Goal: Contribute content: Add original content to the website for others to see

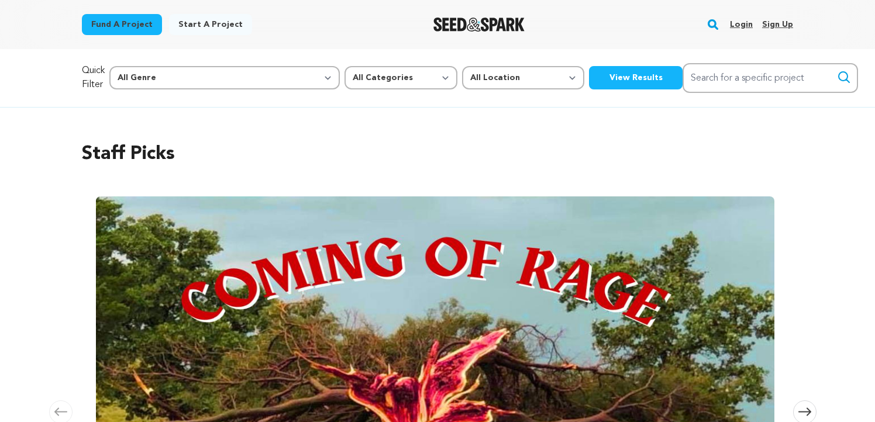
click at [737, 23] on link "Login" at bounding box center [741, 24] width 23 height 19
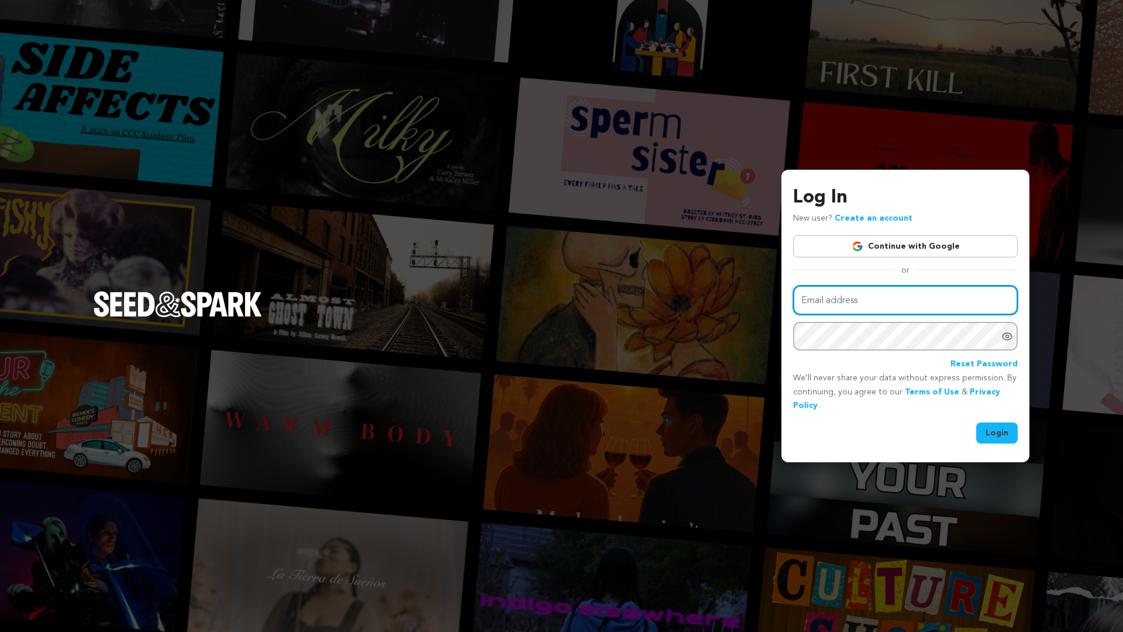
click at [875, 301] on input "Email address" at bounding box center [905, 300] width 225 height 30
type input "takaya_kawasaki@emerson.edu"
click at [875, 422] on button "Login" at bounding box center [997, 432] width 42 height 21
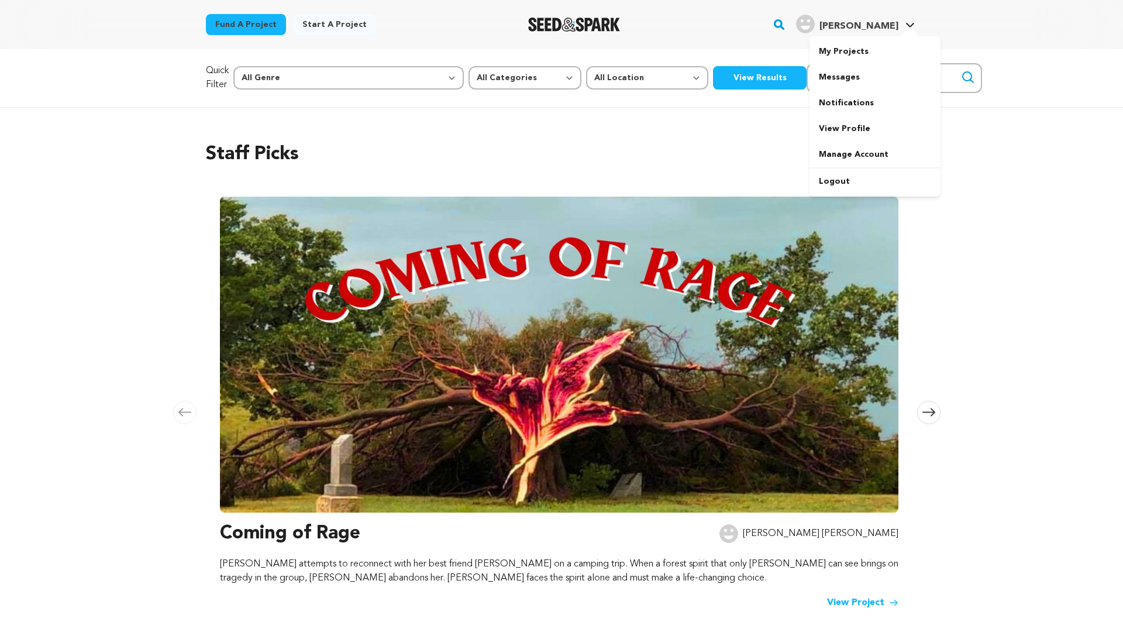
click at [903, 26] on link "Takaya K. Takaya K." at bounding box center [855, 22] width 123 height 21
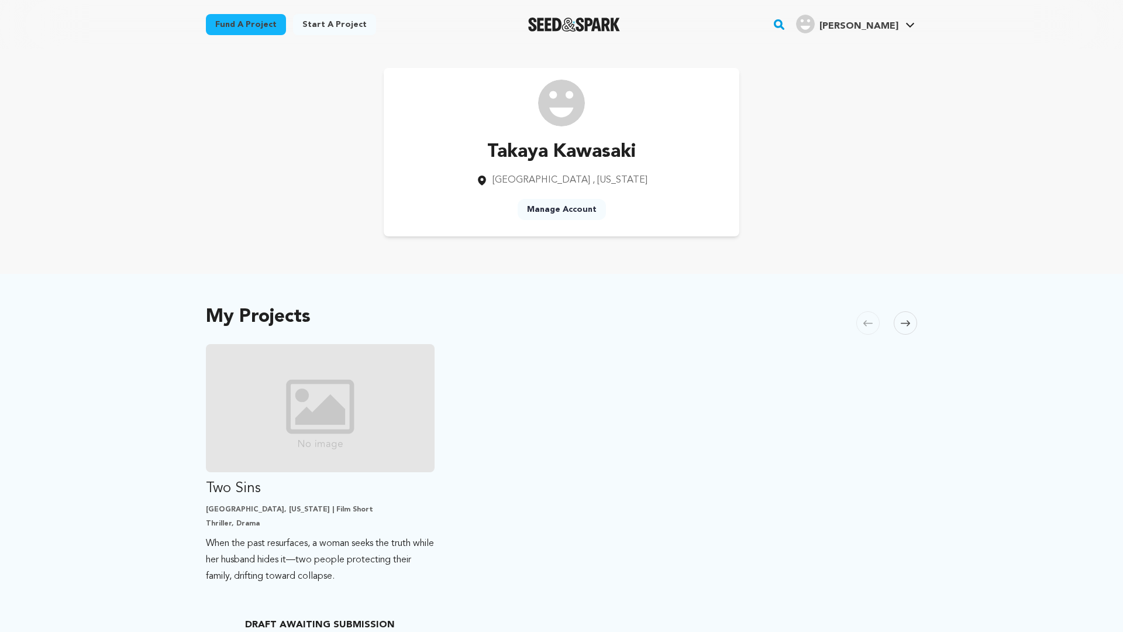
click at [903, 26] on link "[PERSON_NAME]" at bounding box center [855, 22] width 123 height 21
click at [862, 51] on link "My Projects" at bounding box center [875, 52] width 131 height 26
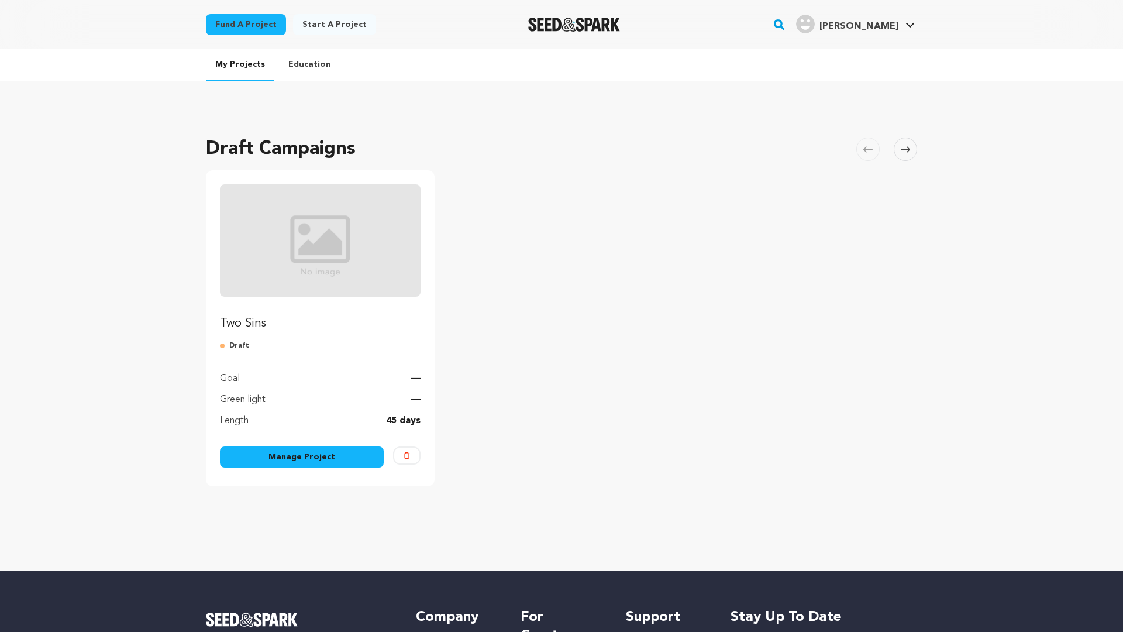
click at [349, 259] on img "Fund Two Sins" at bounding box center [320, 240] width 201 height 112
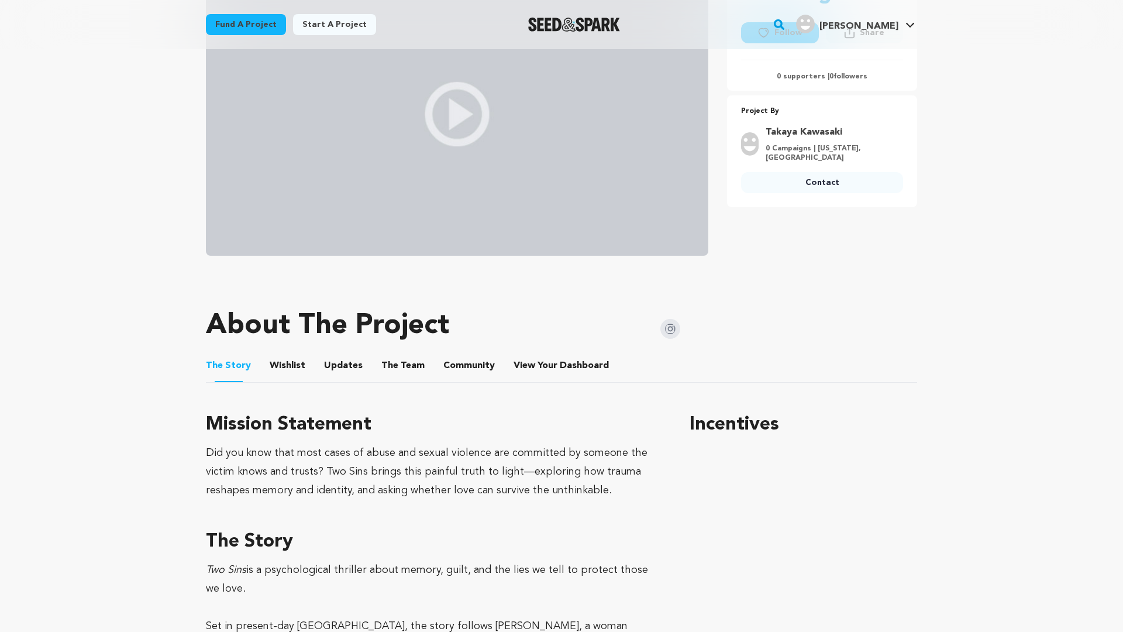
scroll to position [286, 0]
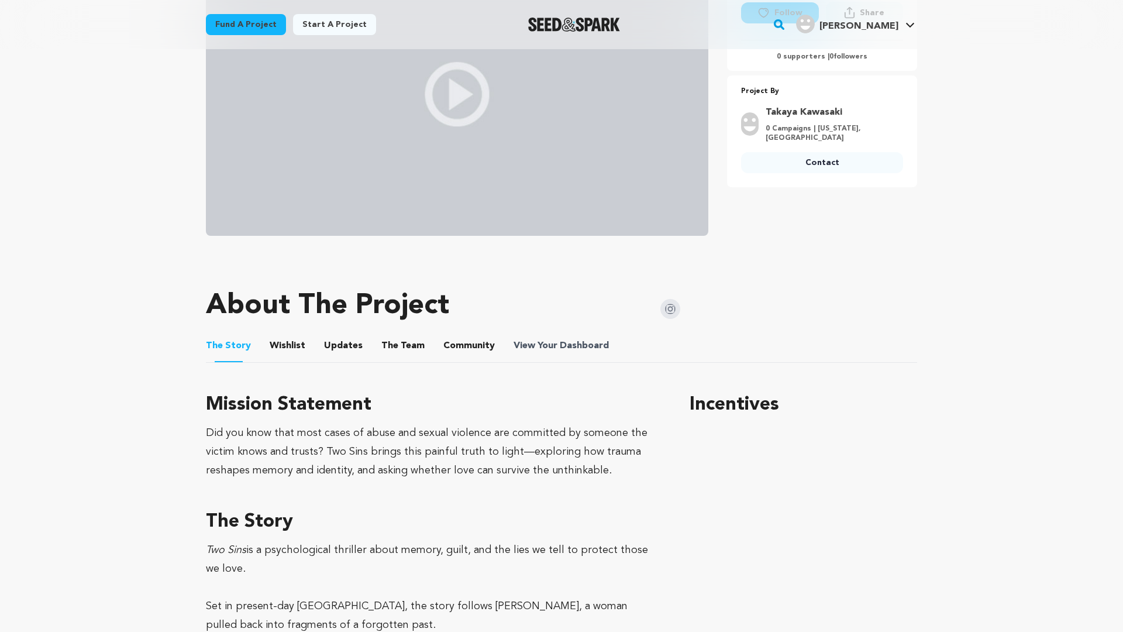
click at [536, 345] on span "View Your Dashboard" at bounding box center [563, 346] width 98 height 14
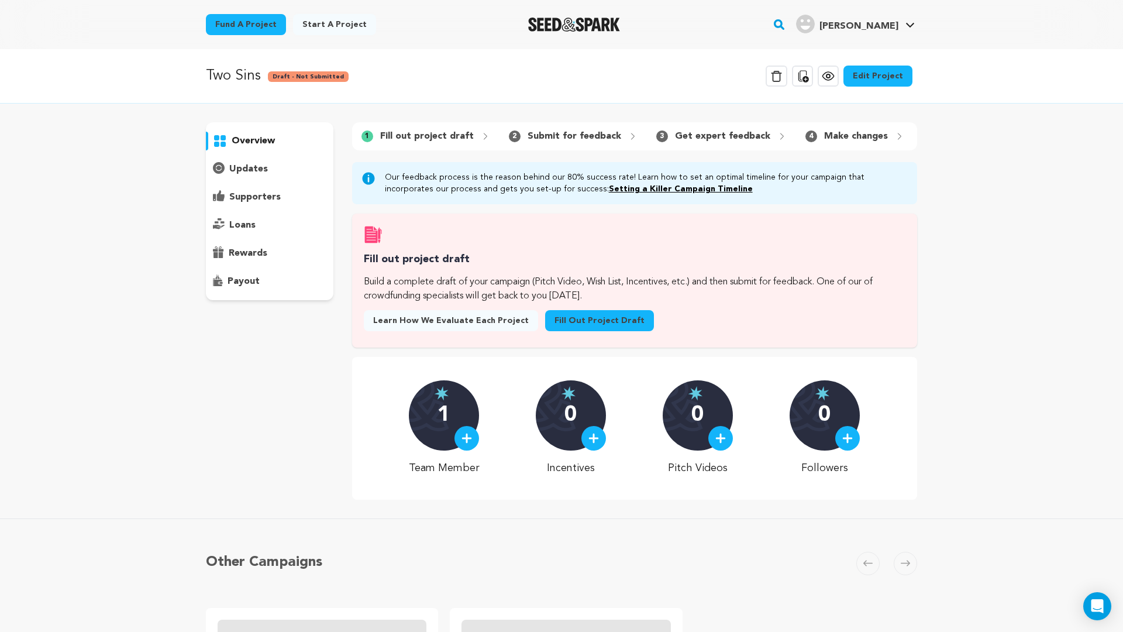
click at [569, 325] on link "Fill out project draft" at bounding box center [599, 320] width 109 height 21
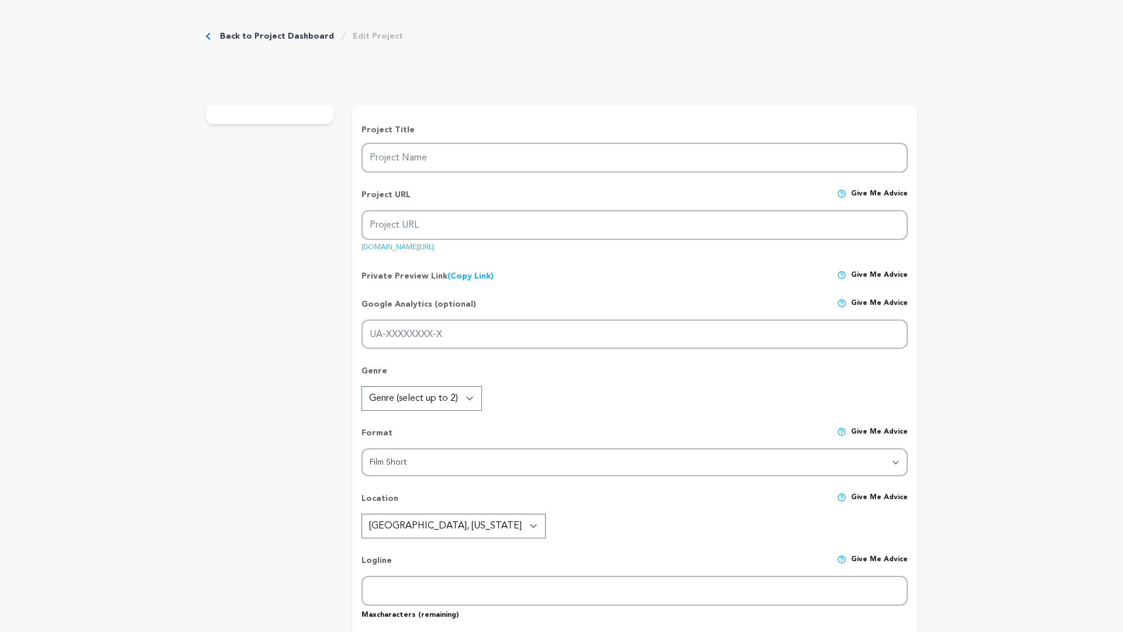
type input "Two Sins"
type input "twosins"
type input "When the past resurfaces, a woman seeks the truth while her husband hides it—tw…"
type textarea "Two Sins is a powerful exploration of trauma, memory, and identity. At a time w…"
type textarea "Did you know that most cases of abuse and sexual violence are committed by some…"
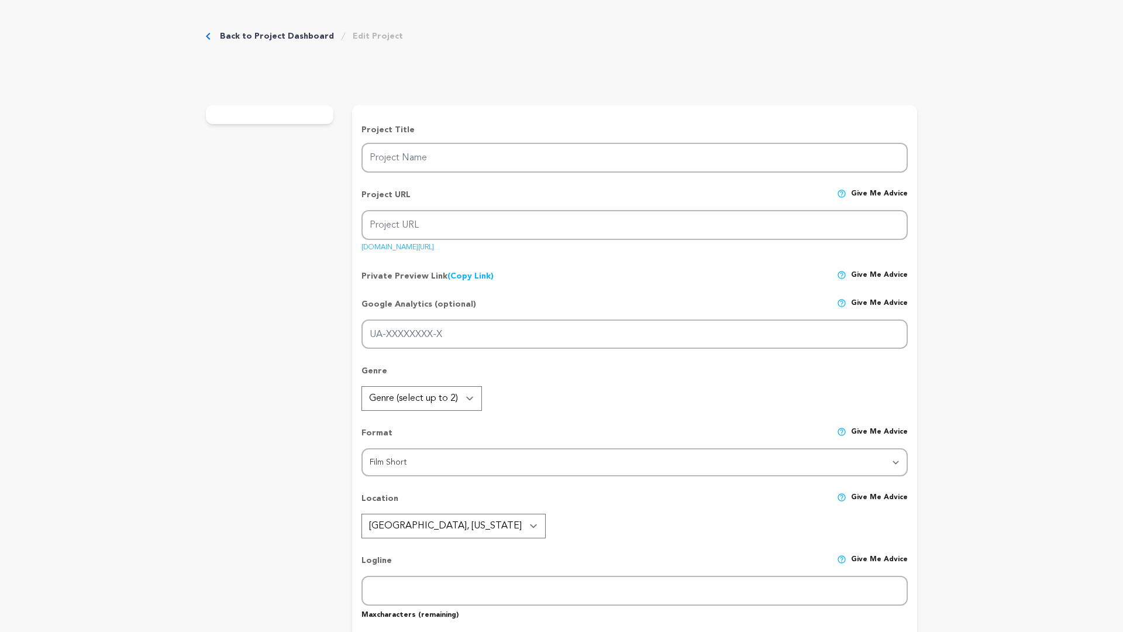
type textarea "I’m in [PERSON_NAME] MFA Film Program, and Two Sins is my thesis. I’m also a jo…"
radio input "true"
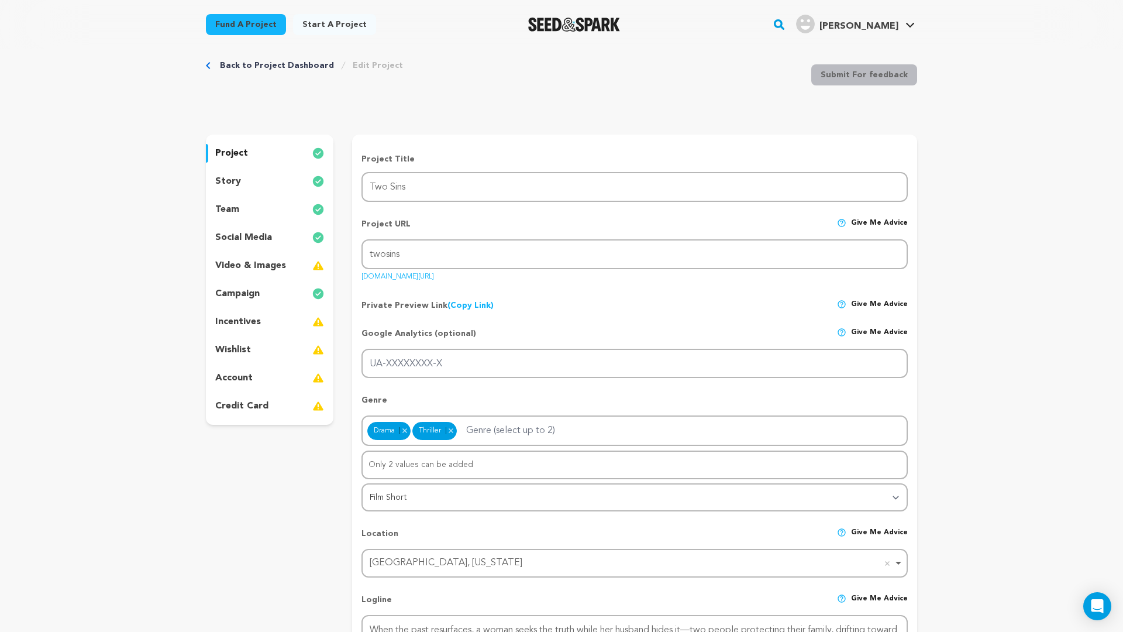
scroll to position [19, 0]
click at [276, 267] on p "video & images" at bounding box center [250, 267] width 71 height 14
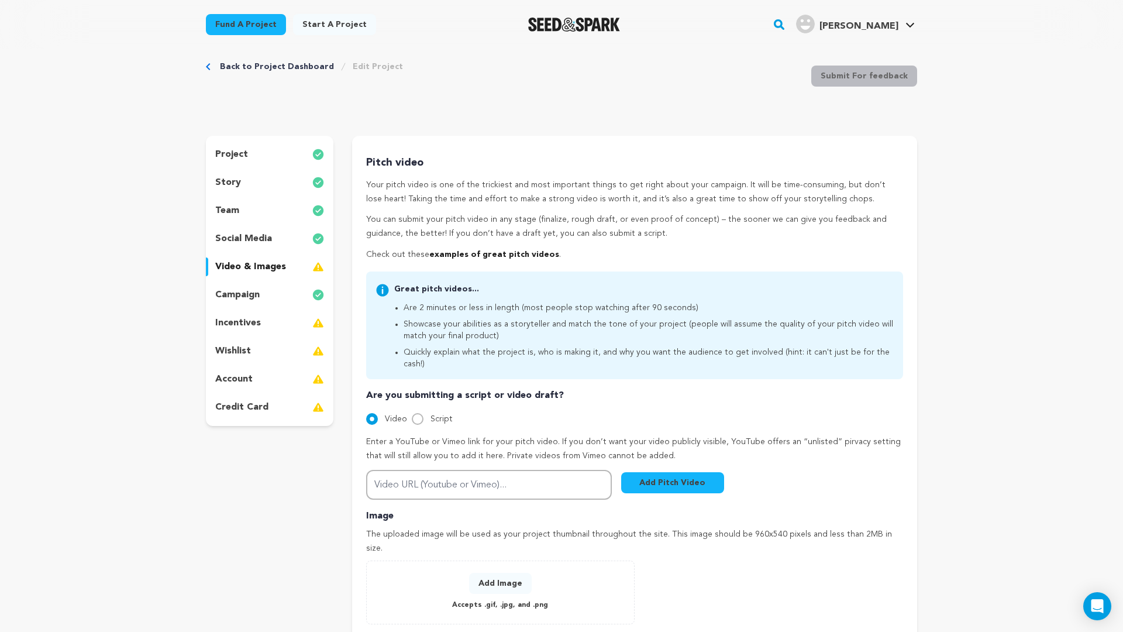
click at [274, 266] on p "video & images" at bounding box center [250, 267] width 71 height 14
drag, startPoint x: 368, startPoint y: 160, endPoint x: 429, endPoint y: 174, distance: 62.3
click at [429, 174] on div "Pitch video Your pitch video is one of the trickiest and most important things …" at bounding box center [634, 208] width 537 height 108
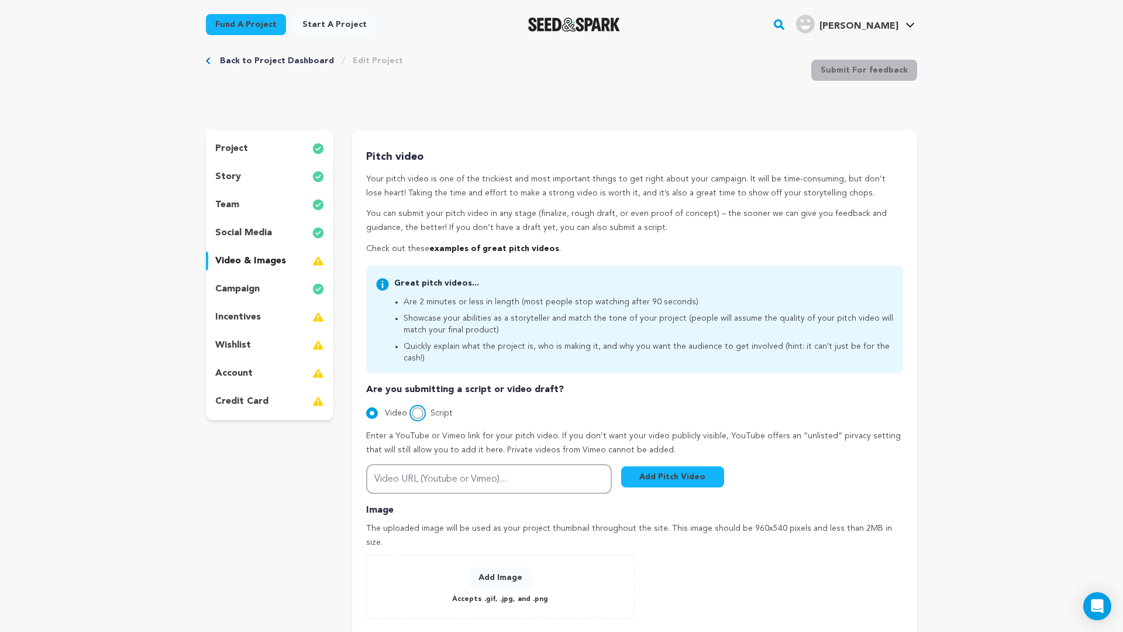
click at [416, 407] on input "Script" at bounding box center [418, 413] width 12 height 12
radio input "true"
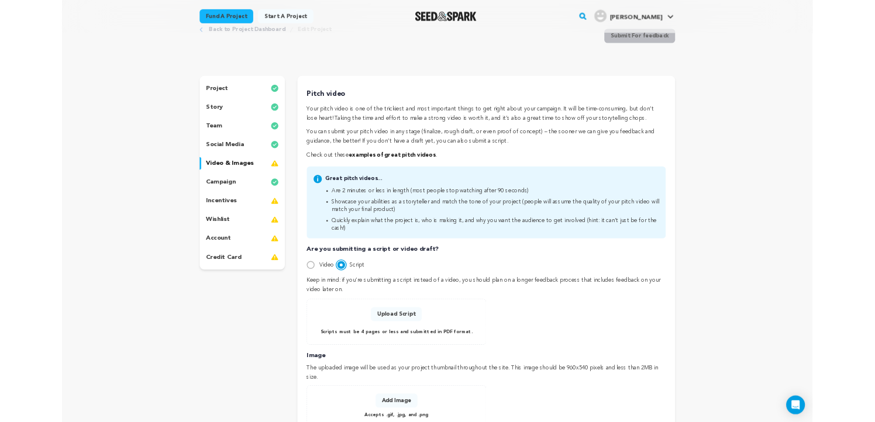
scroll to position [46, 0]
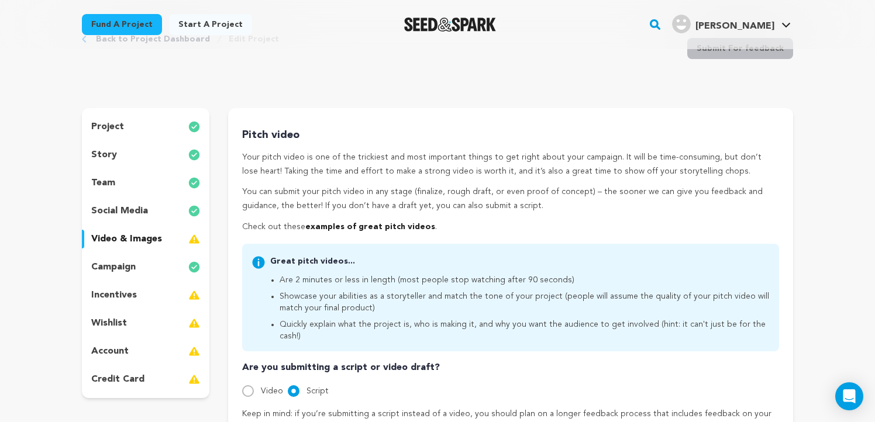
click at [284, 157] on p "Your pitch video is one of the trickiest and most important things to get right…" at bounding box center [510, 165] width 537 height 28
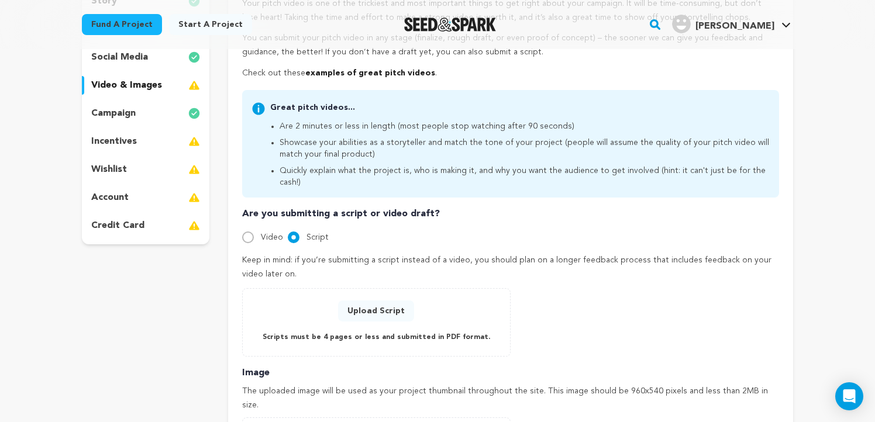
scroll to position [205, 0]
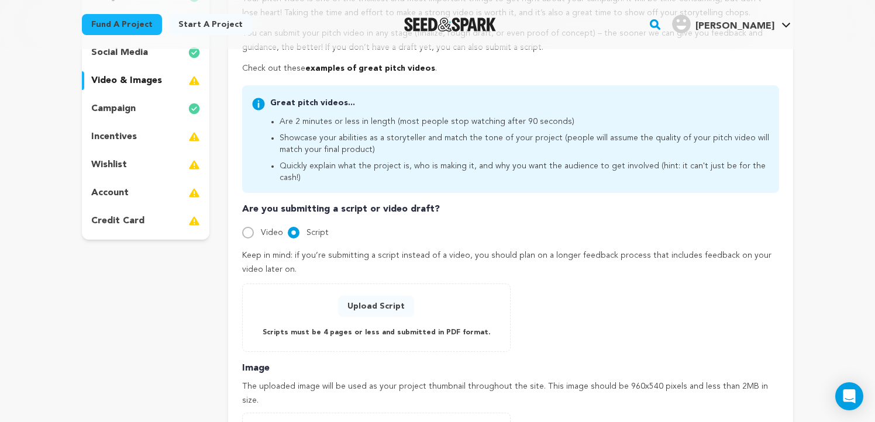
click at [369, 296] on button "Upload Script" at bounding box center [376, 306] width 76 height 21
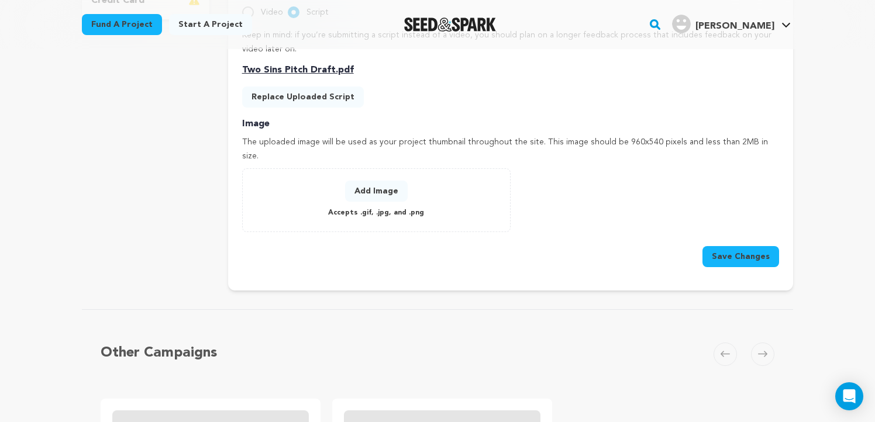
scroll to position [451, 0]
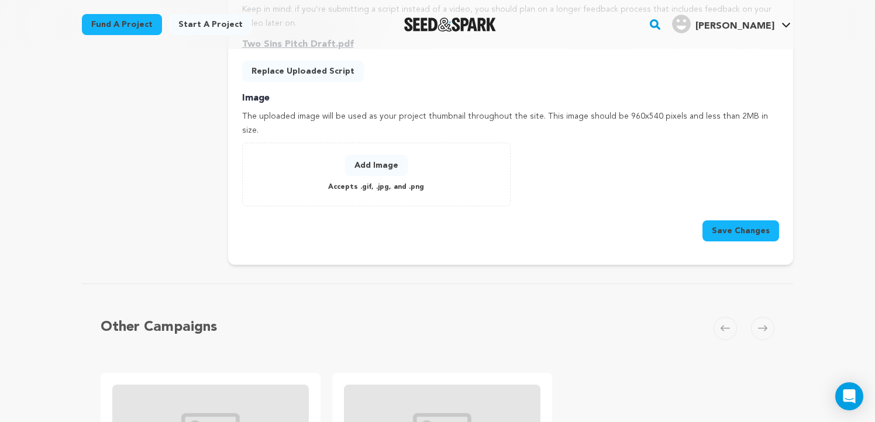
click at [738, 221] on button "Save Changes" at bounding box center [741, 231] width 77 height 21
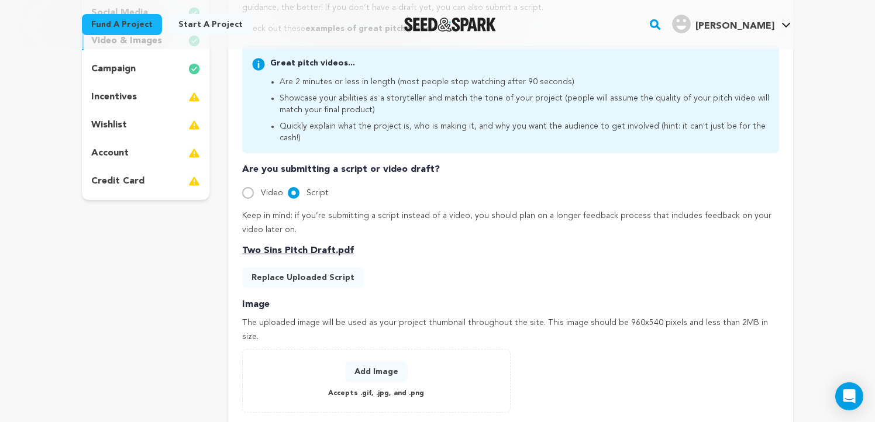
scroll to position [249, 0]
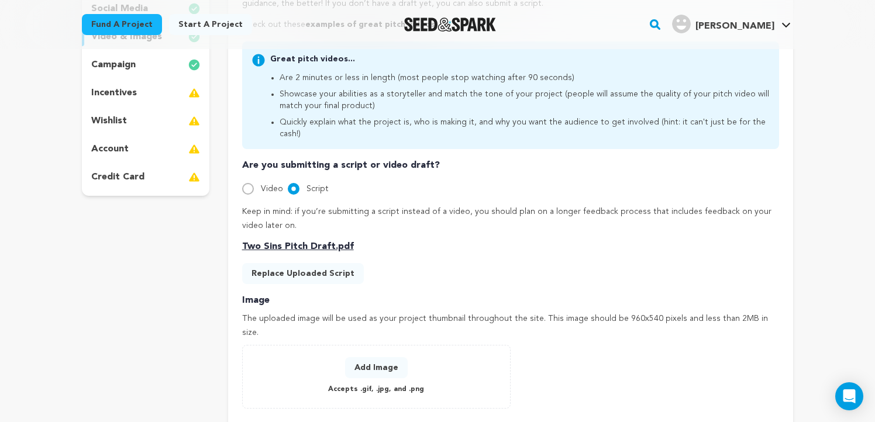
click at [290, 312] on p "The uploaded image will be used as your project thumbnail throughout the site. …" at bounding box center [510, 326] width 537 height 28
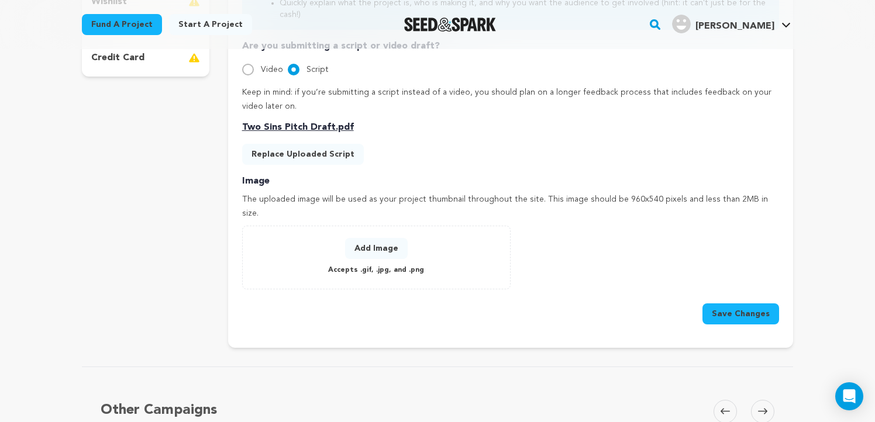
scroll to position [372, 0]
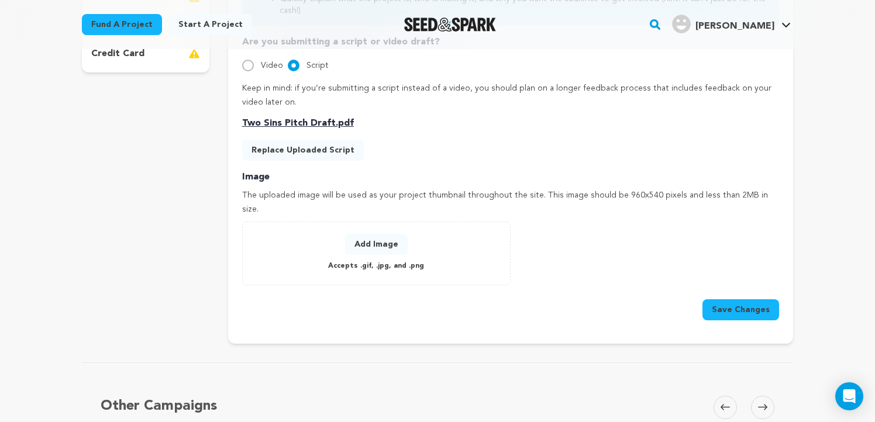
click at [388, 234] on button "Add Image" at bounding box center [376, 244] width 63 height 21
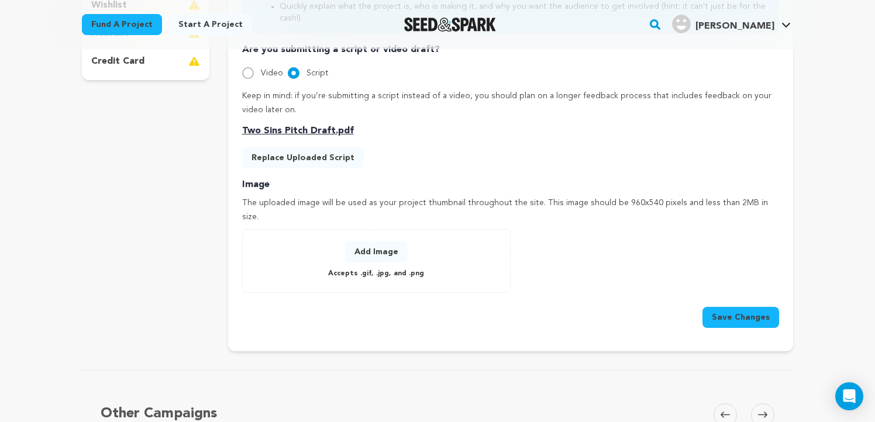
scroll to position [357, 0]
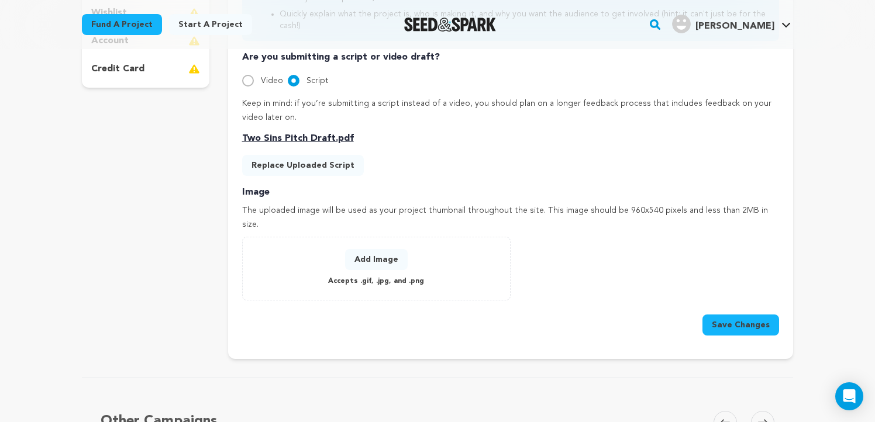
click at [758, 315] on button "Save Changes" at bounding box center [741, 325] width 77 height 21
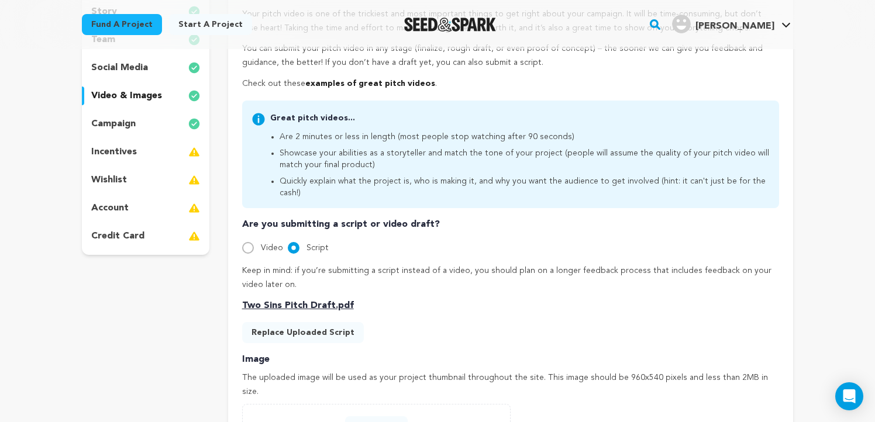
scroll to position [189, 0]
click at [116, 152] on p "incentives" at bounding box center [114, 153] width 46 height 14
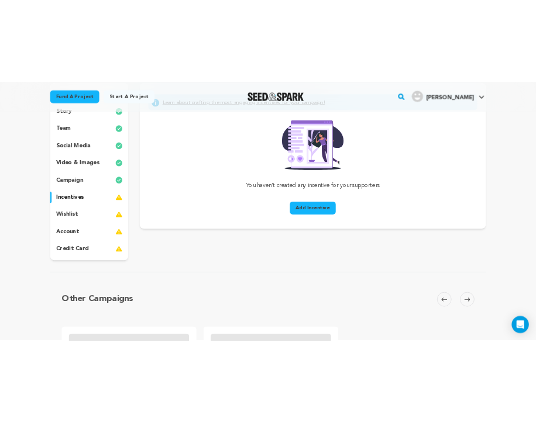
scroll to position [161, 0]
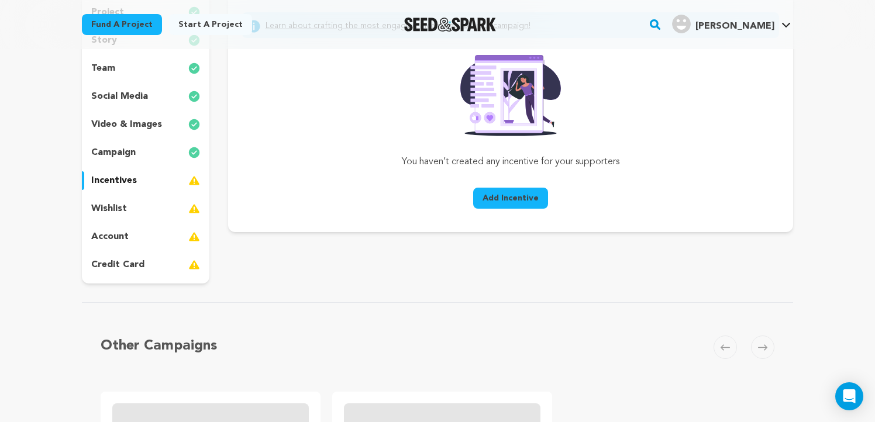
click at [515, 205] on button "Add Incentive" at bounding box center [510, 198] width 75 height 21
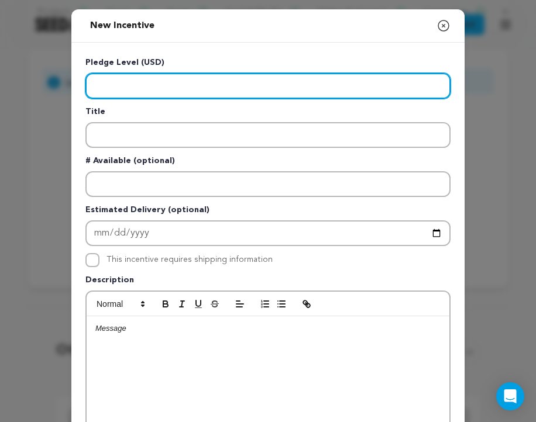
click at [127, 84] on input "Enter level" at bounding box center [267, 86] width 365 height 26
paste input "10"
type input "10"
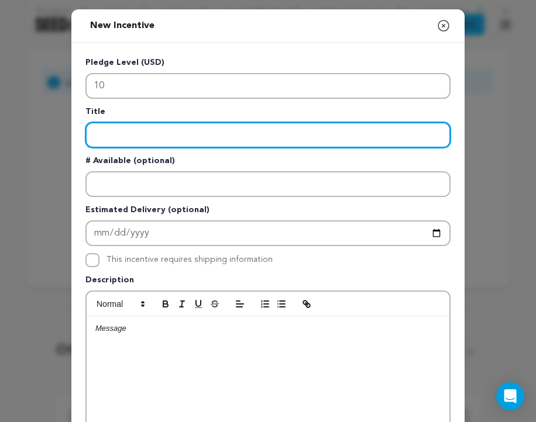
click at [106, 137] on input "Enter title" at bounding box center [267, 135] width 365 height 26
paste input "Personalized shout out and thank you on Insta (story, post)"
type input "Personalized shout out and thank you on Insta (story, post)"
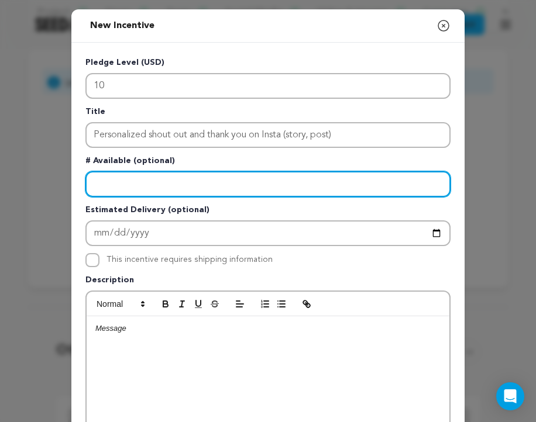
click at [144, 183] on input "Enter number available" at bounding box center [267, 184] width 365 height 26
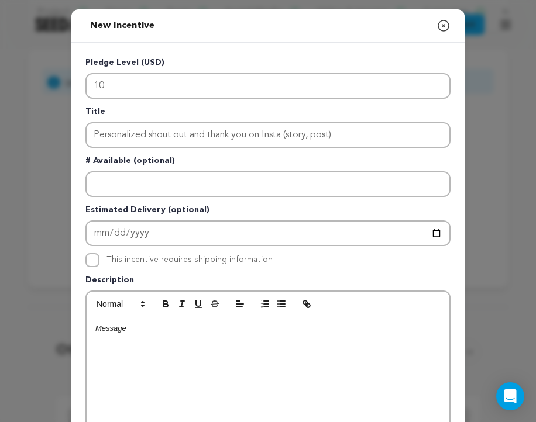
click at [136, 334] on p at bounding box center [267, 328] width 345 height 11
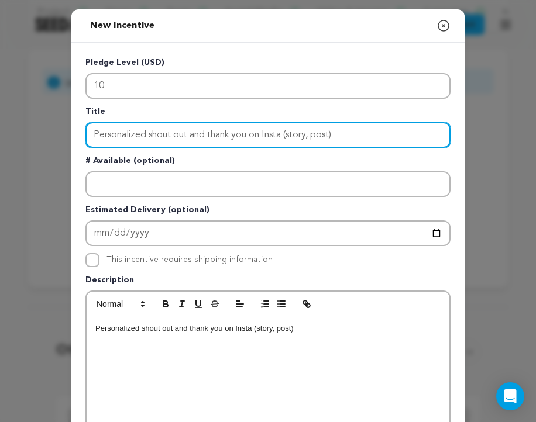
drag, startPoint x: 354, startPoint y: 134, endPoint x: 78, endPoint y: 126, distance: 276.2
click at [78, 126] on div "Pledge Level (USD) 10 Title Personalized shout out and thank you on Insta (stor…" at bounding box center [267, 304] width 393 height 522
click at [116, 136] on input "Enter title" at bounding box center [267, 135] width 365 height 26
paste input "Level I"
type input "Level I"
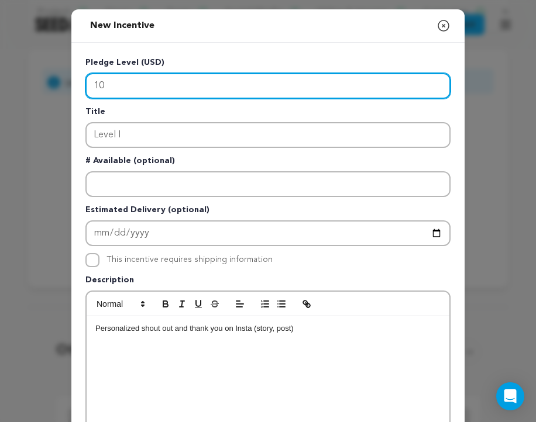
click at [134, 83] on input "10" at bounding box center [267, 86] width 365 height 26
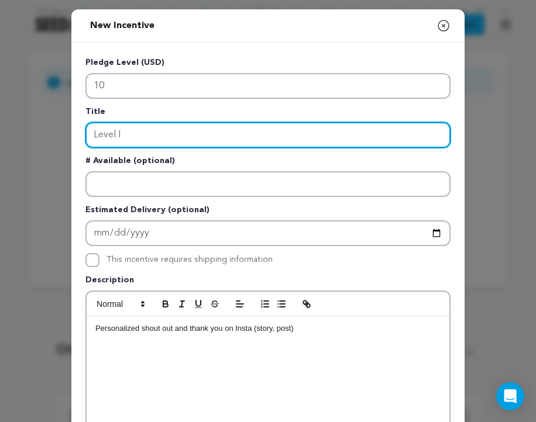
click at [144, 133] on input "Level I" at bounding box center [267, 135] width 365 height 26
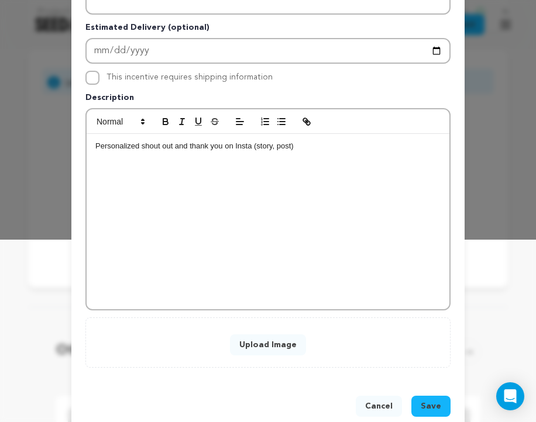
scroll to position [205, 0]
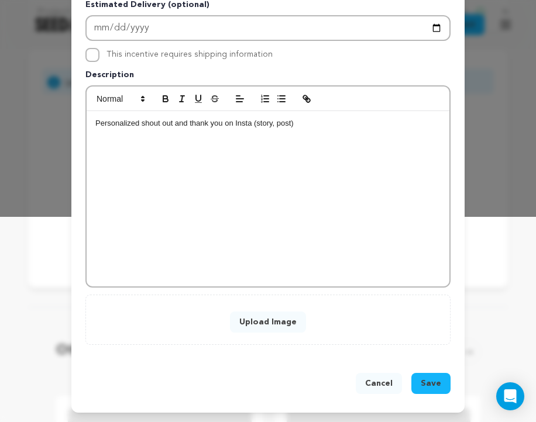
click at [431, 389] on button "Save" at bounding box center [430, 383] width 39 height 21
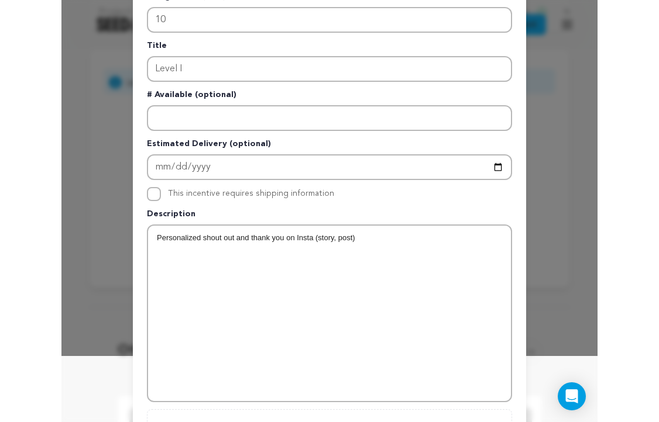
scroll to position [0, 0]
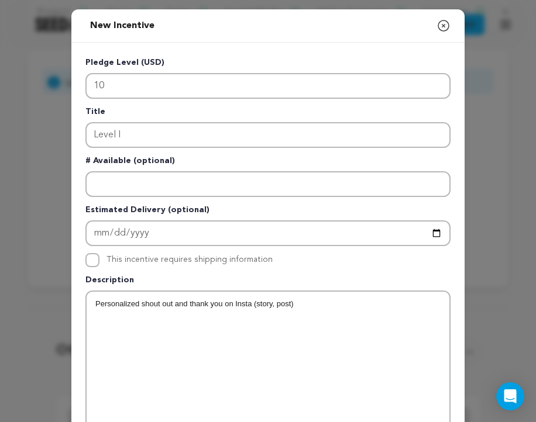
click at [446, 25] on icon "button" at bounding box center [443, 26] width 14 height 14
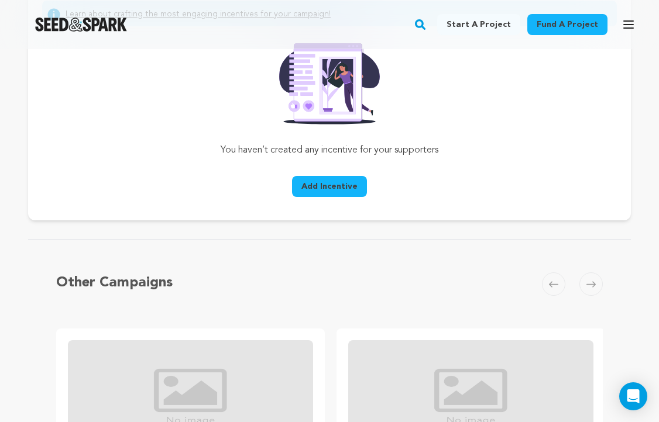
scroll to position [161, 0]
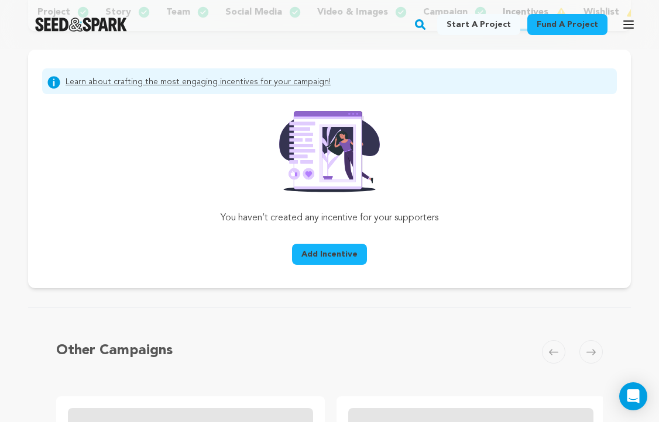
click at [321, 256] on span "Add Incentive" at bounding box center [329, 255] width 56 height 12
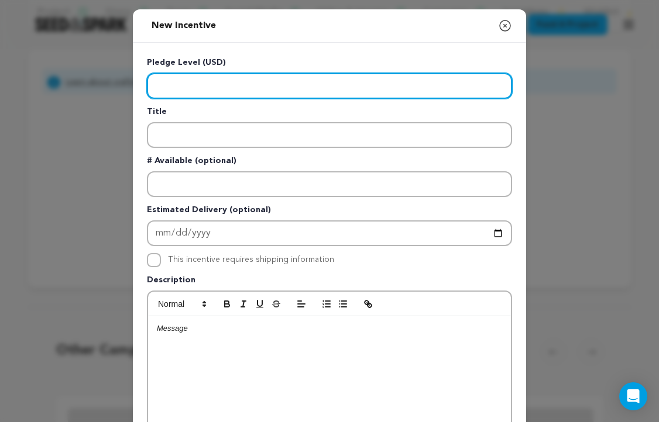
click at [185, 92] on input "Enter level" at bounding box center [329, 86] width 365 height 26
type input "10"
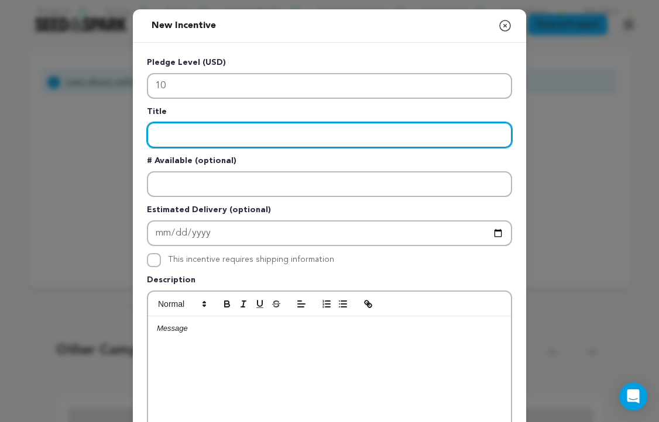
click at [172, 143] on input "Enter title" at bounding box center [329, 135] width 365 height 26
type input "e"
type input "test"
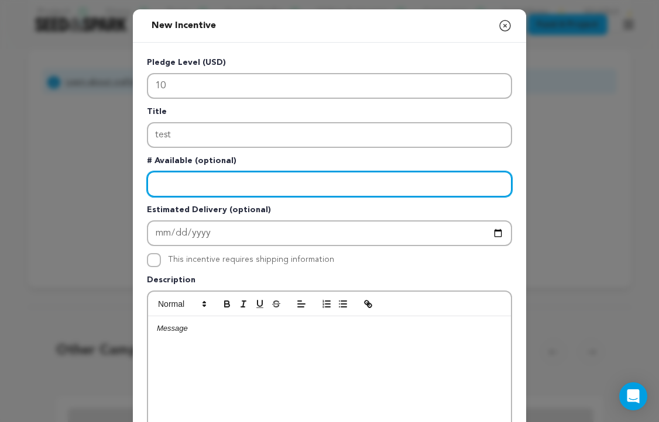
click at [180, 185] on input "Enter number available" at bounding box center [329, 184] width 365 height 26
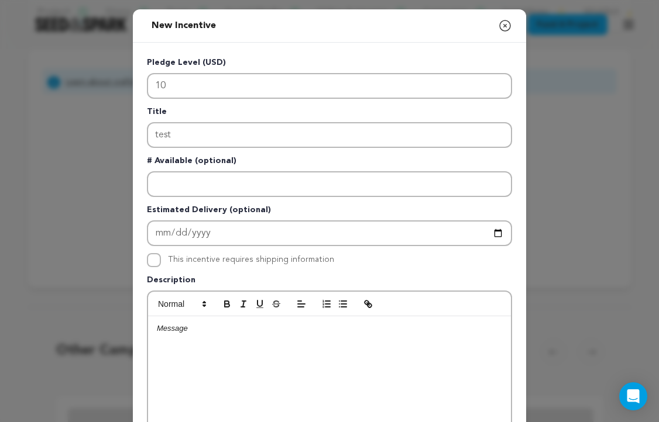
click at [171, 345] on div at bounding box center [329, 403] width 363 height 175
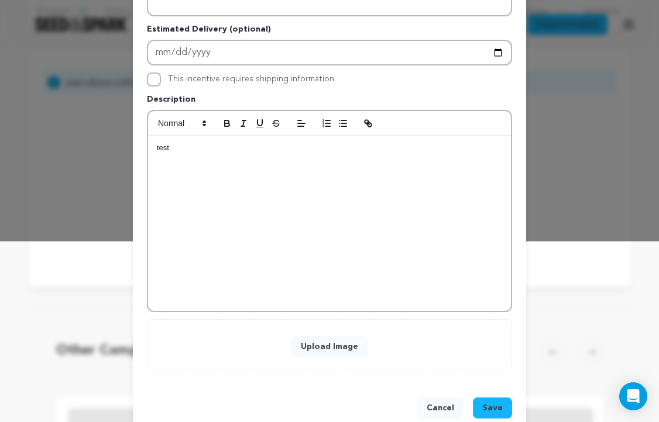
scroll to position [205, 0]
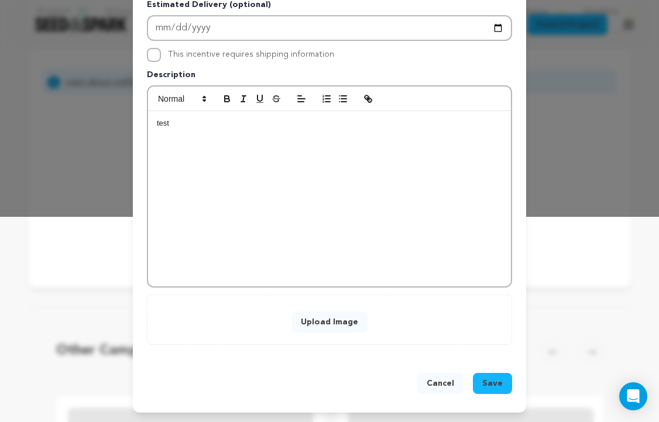
click at [494, 390] on button "Save" at bounding box center [492, 383] width 39 height 21
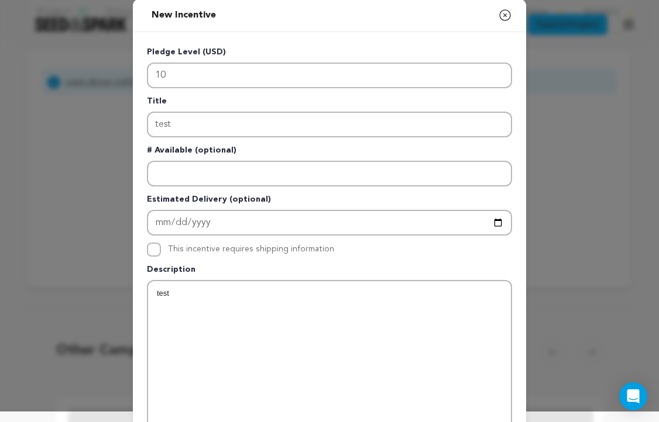
scroll to position [0, 0]
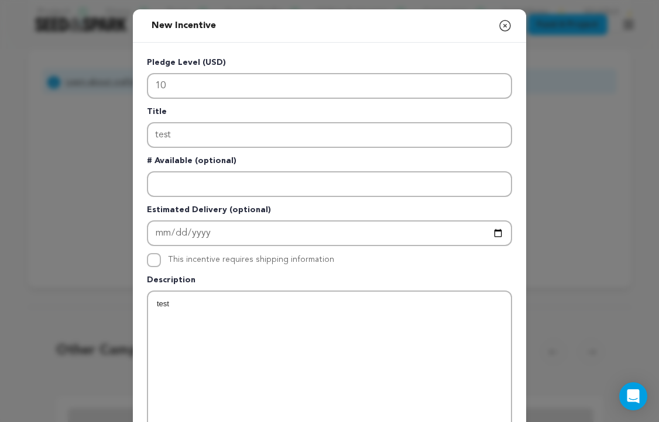
click at [506, 25] on icon "button" at bounding box center [505, 26] width 14 height 14
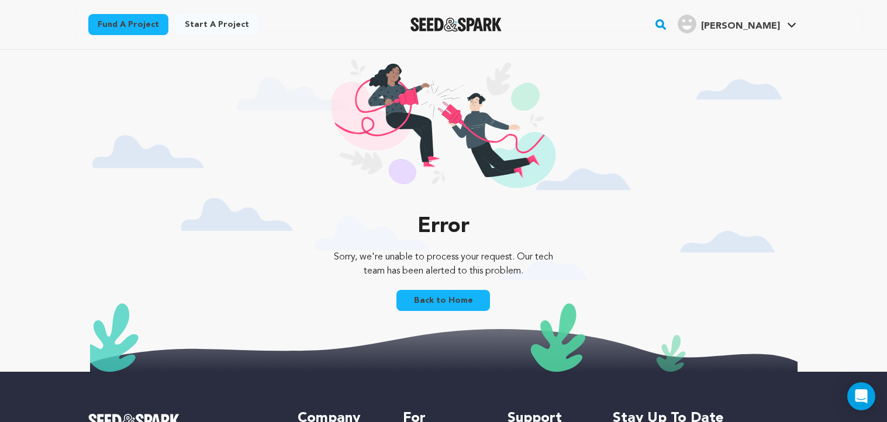
click at [459, 302] on link "Back to Home" at bounding box center [444, 300] width 94 height 21
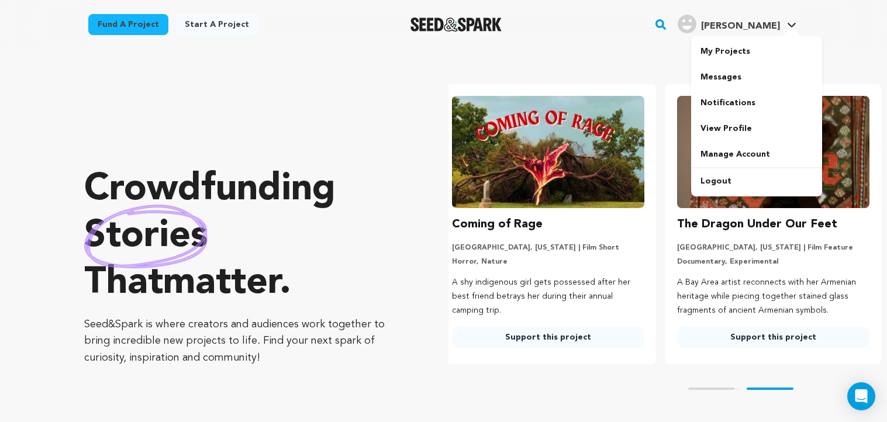
scroll to position [0, 235]
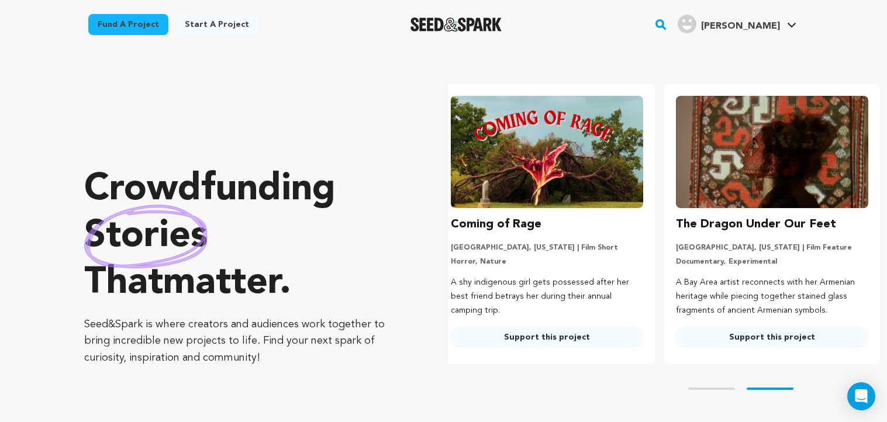
click at [791, 22] on icon at bounding box center [791, 25] width 9 height 6
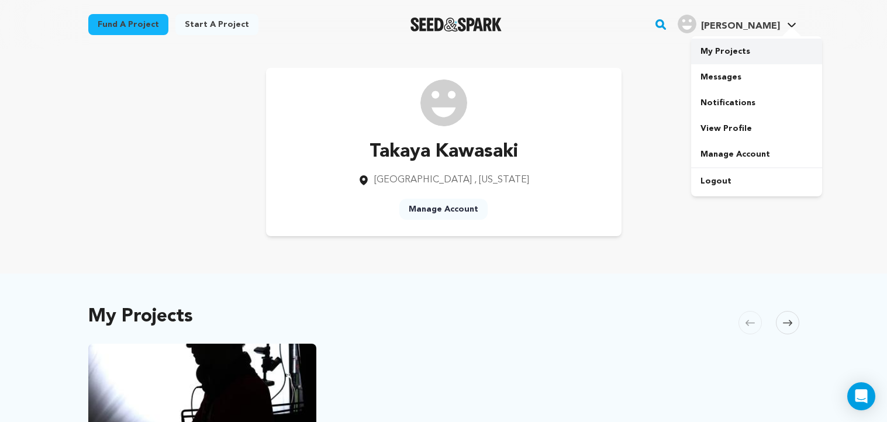
click at [743, 53] on link "My Projects" at bounding box center [756, 52] width 131 height 26
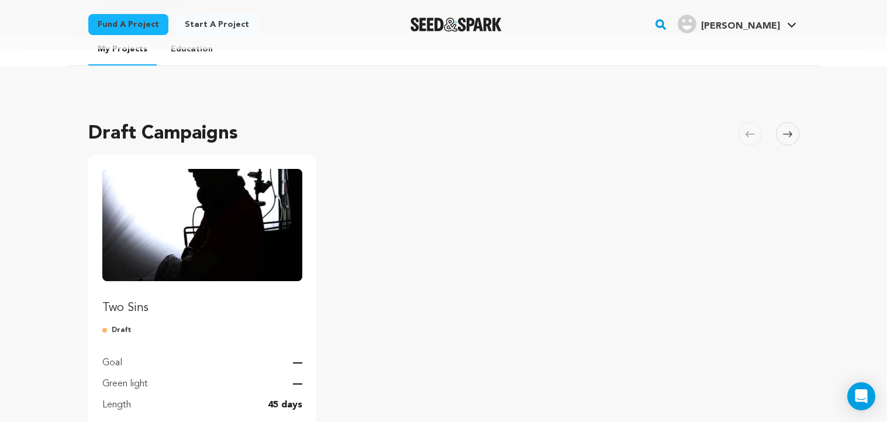
scroll to position [26, 0]
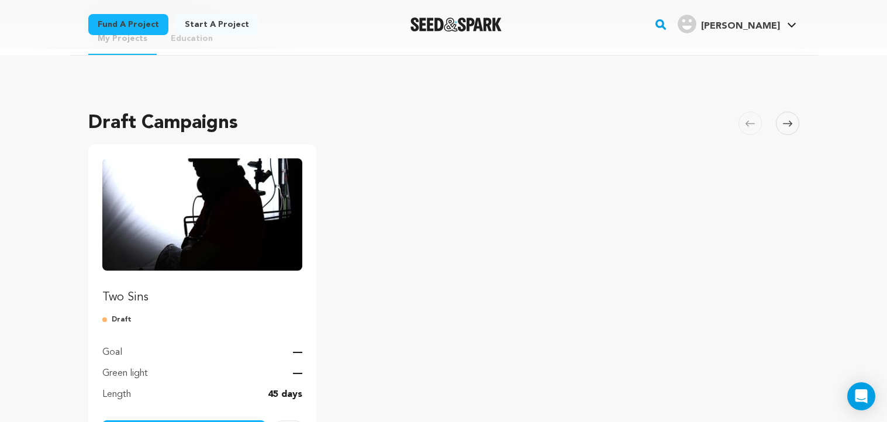
click at [211, 232] on img "Fund Two Sins" at bounding box center [202, 215] width 201 height 112
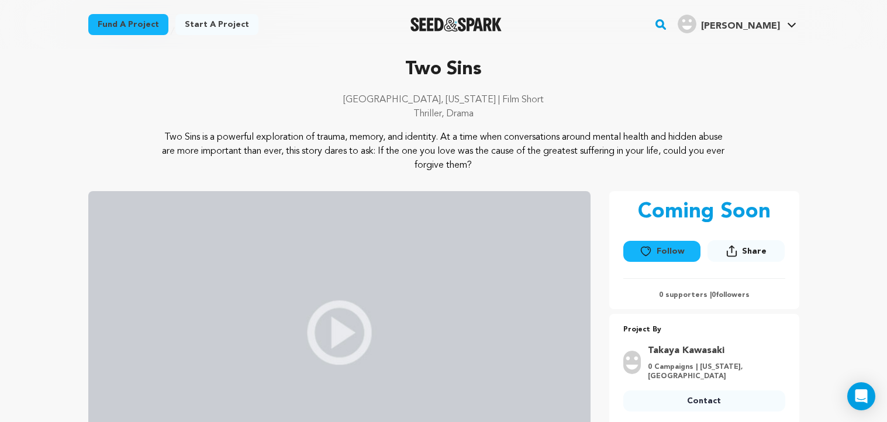
scroll to position [33, 0]
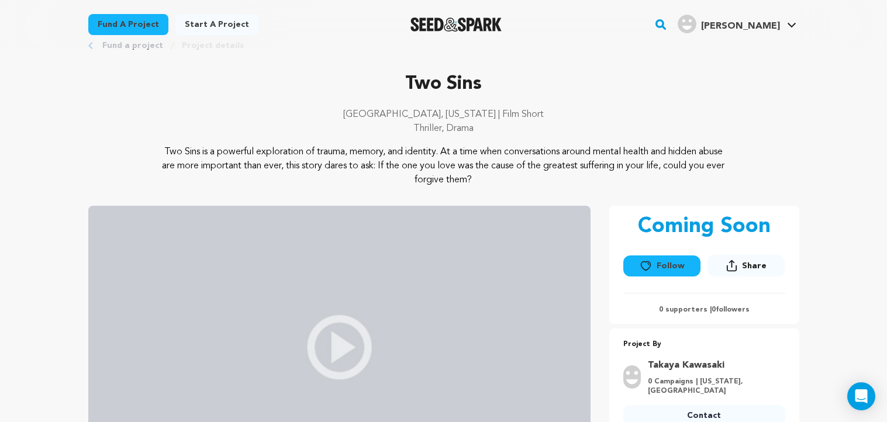
click at [795, 25] on icon at bounding box center [791, 25] width 9 height 6
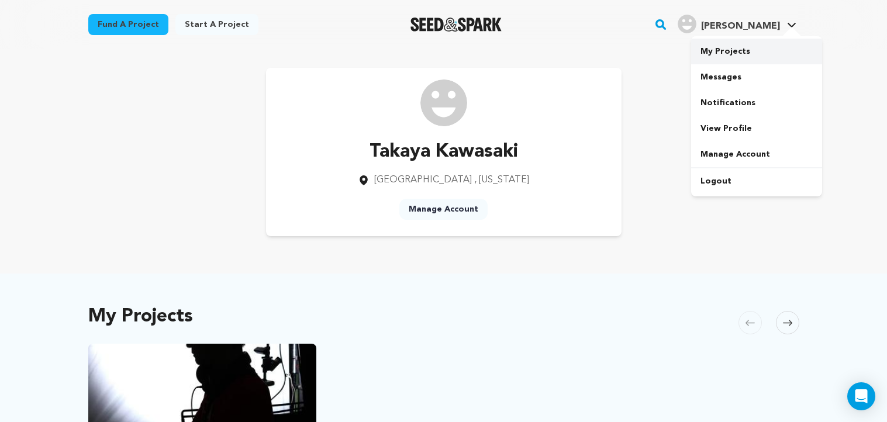
click at [739, 50] on link "My Projects" at bounding box center [756, 52] width 131 height 26
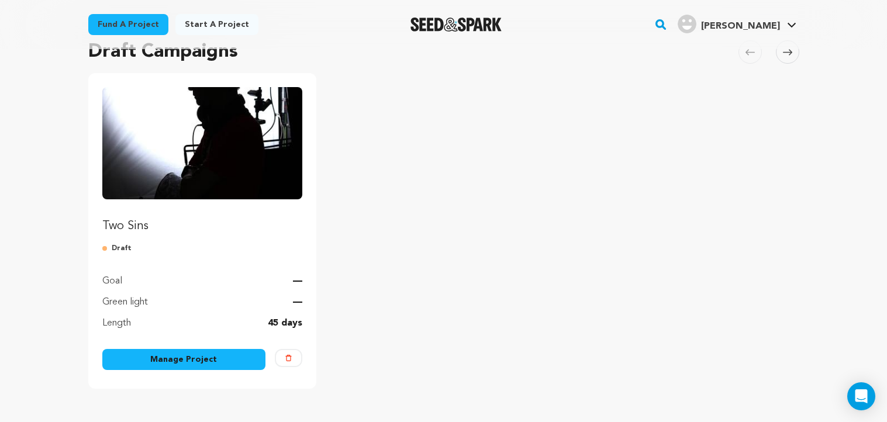
scroll to position [125, 0]
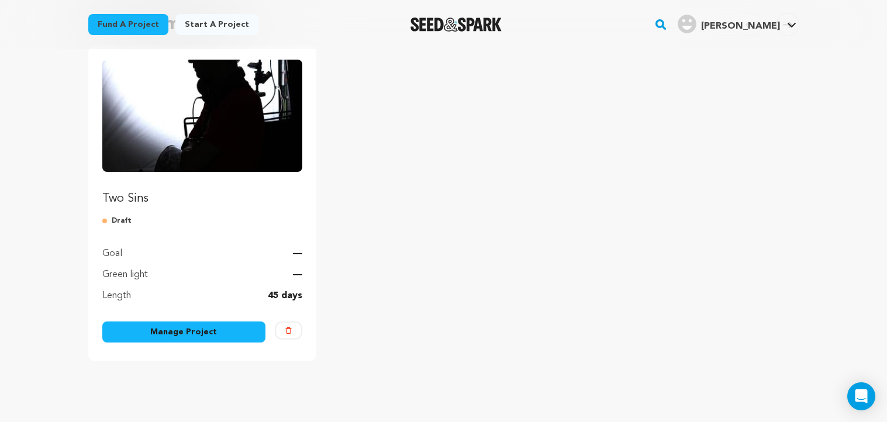
click at [181, 331] on link "Manage Project" at bounding box center [184, 332] width 164 height 21
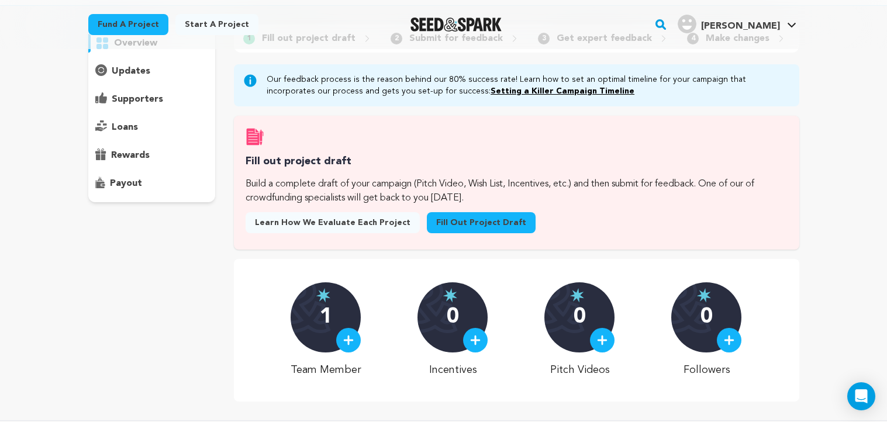
scroll to position [97, 0]
click at [433, 224] on link "Fill out project draft" at bounding box center [481, 223] width 109 height 21
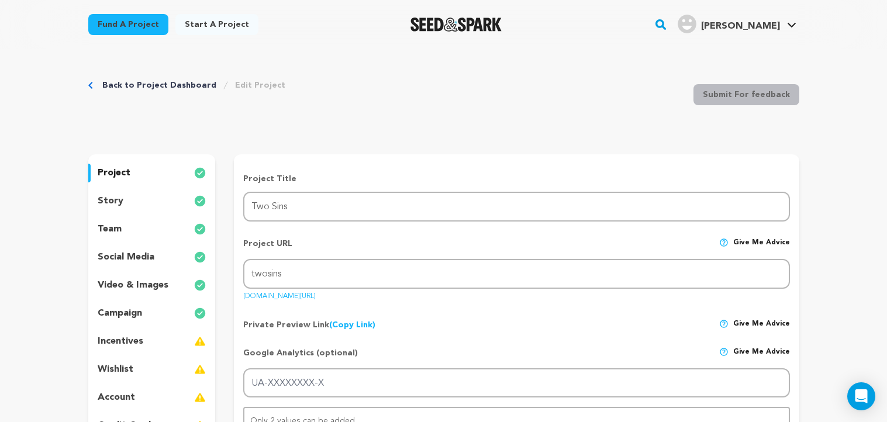
scroll to position [81, 0]
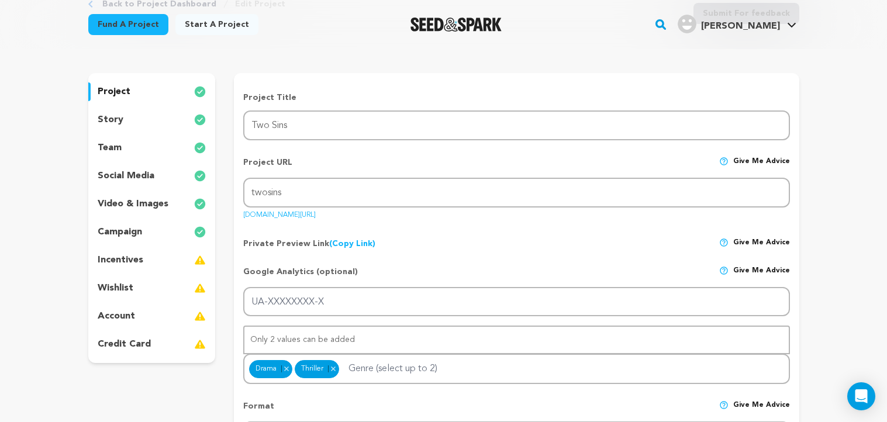
click at [129, 287] on p "wishlist" at bounding box center [116, 288] width 36 height 14
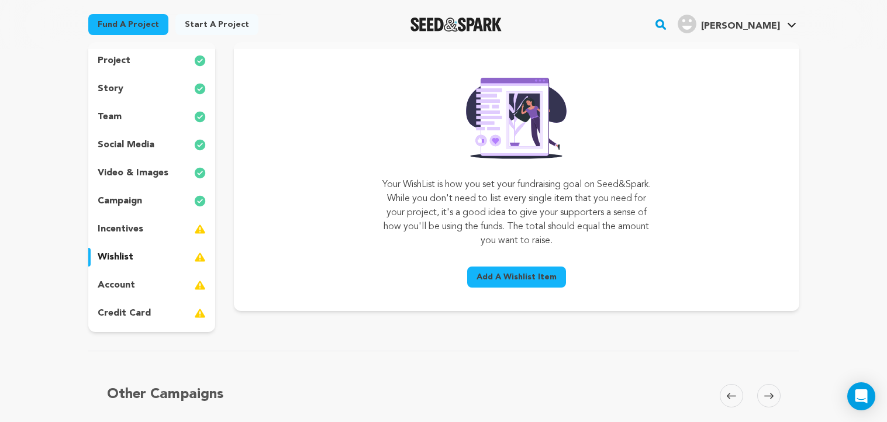
scroll to position [141, 0]
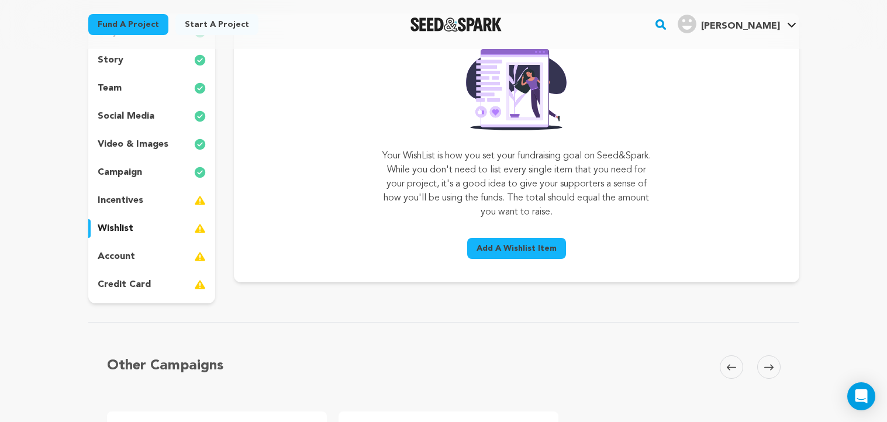
click at [493, 253] on span "Add A Wishlist Item" at bounding box center [517, 249] width 80 height 12
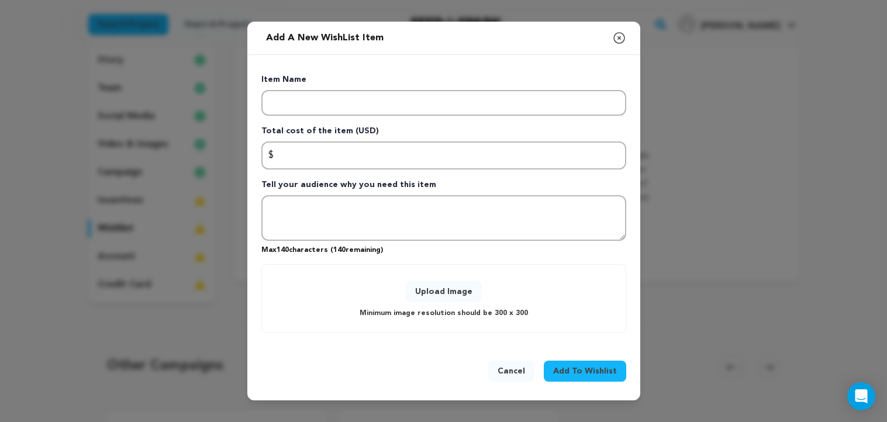
click at [621, 38] on icon "button" at bounding box center [619, 38] width 14 height 14
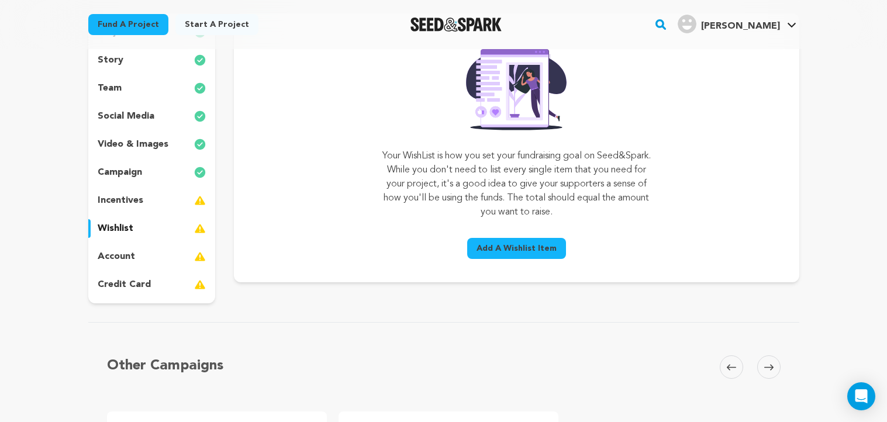
click at [128, 260] on p "account" at bounding box center [116, 257] width 37 height 14
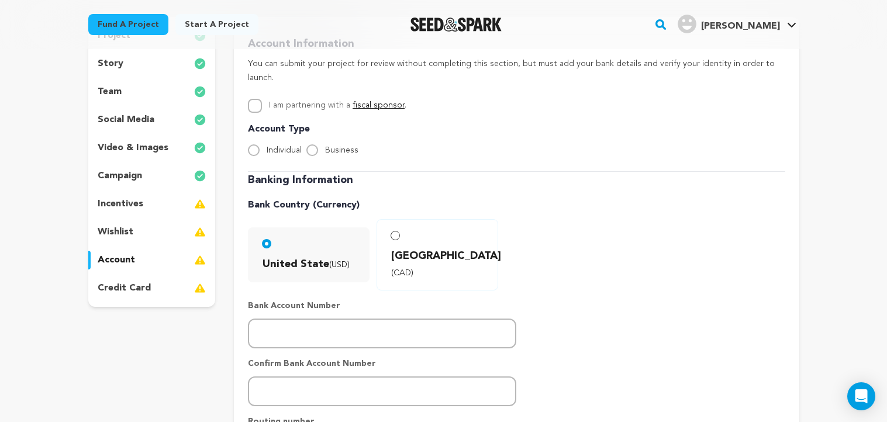
scroll to position [139, 0]
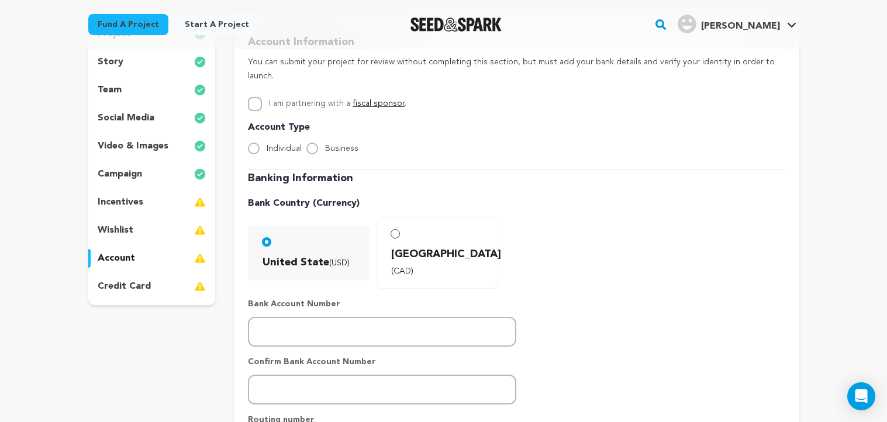
click at [149, 287] on div "credit card" at bounding box center [152, 286] width 128 height 19
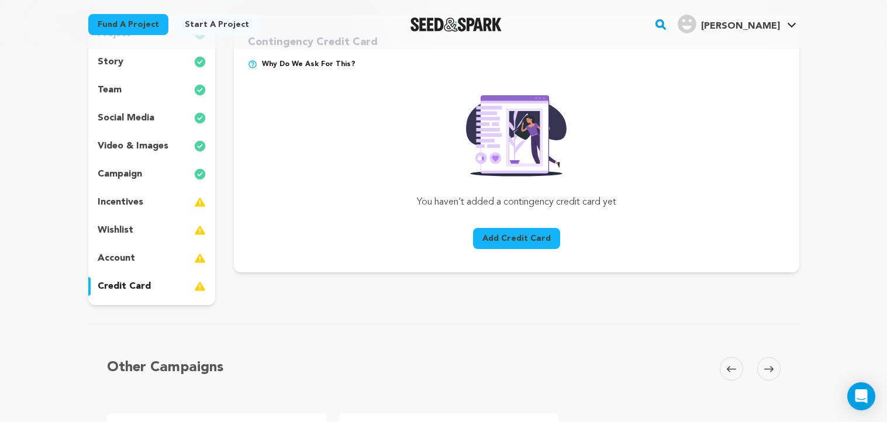
click at [133, 256] on p "account" at bounding box center [116, 259] width 37 height 14
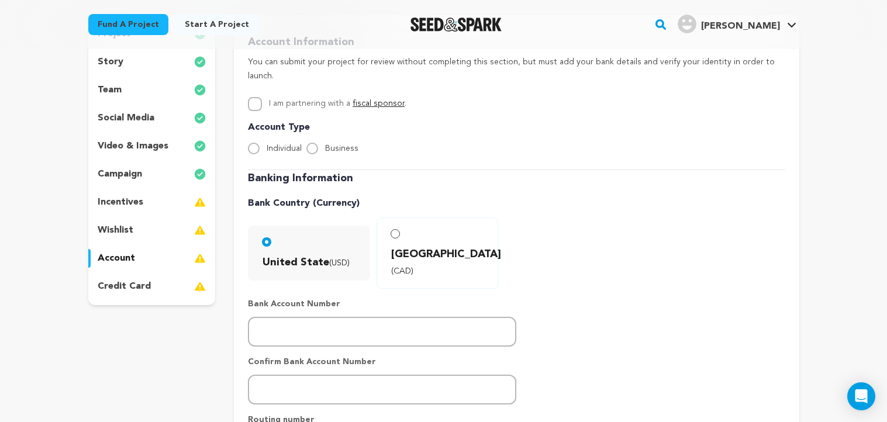
click at [136, 206] on p "incentives" at bounding box center [121, 202] width 46 height 14
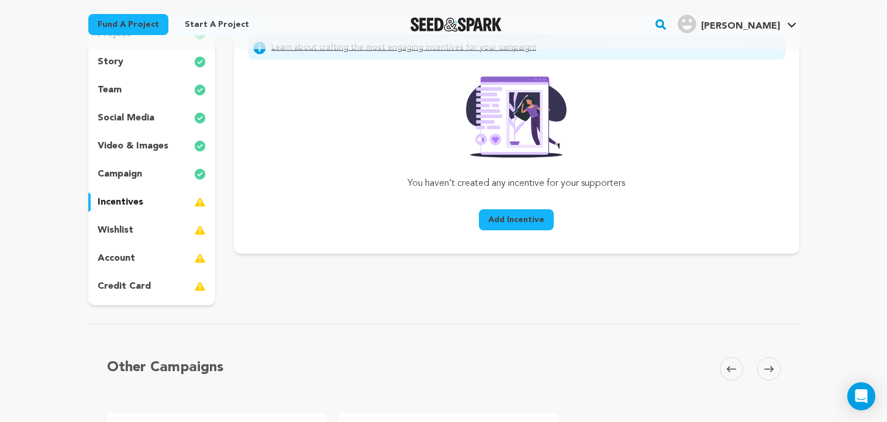
click at [127, 230] on p "wishlist" at bounding box center [116, 230] width 36 height 14
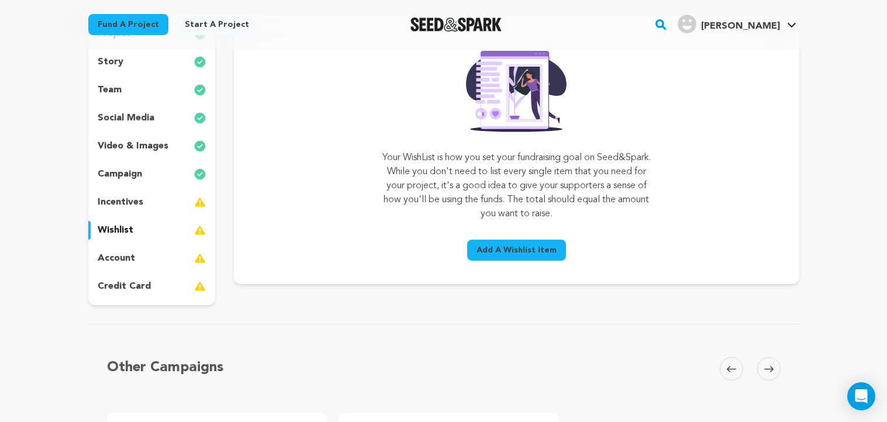
click at [131, 144] on p "video & images" at bounding box center [133, 146] width 71 height 14
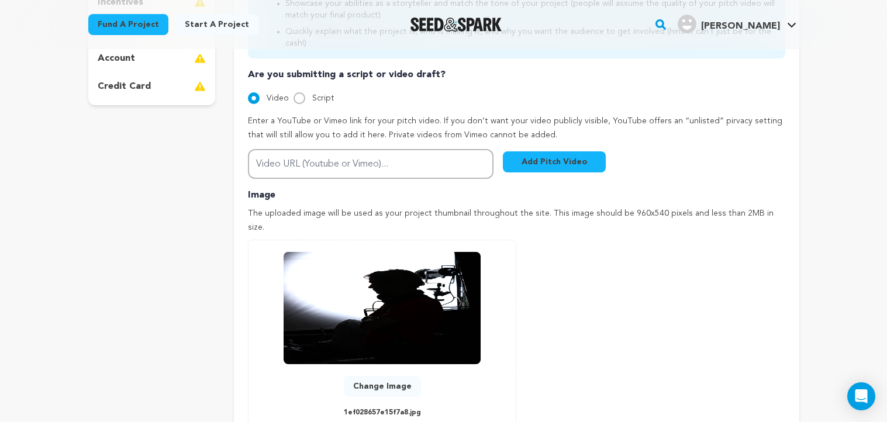
scroll to position [332, 0]
